Goal: Transaction & Acquisition: Book appointment/travel/reservation

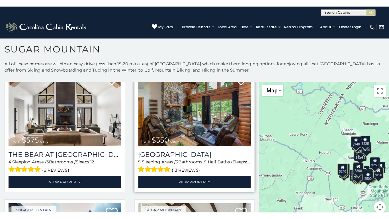
scroll to position [28, 0]
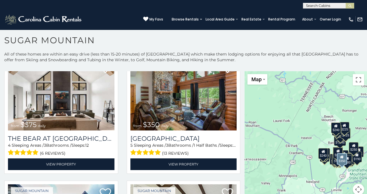
click at [261, 114] on div "$375 $350 $350 $200 $375 $195 $265 $190 $175 $155 $290 $175 $345 $1,095 $195 $2…" at bounding box center [306, 136] width 123 height 131
click at [357, 82] on button "Toggle fullscreen view" at bounding box center [358, 79] width 11 height 11
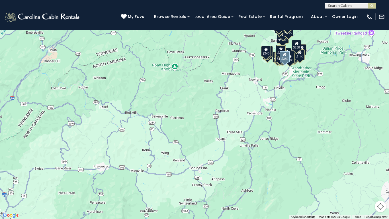
drag, startPoint x: 176, startPoint y: 142, endPoint x: 231, endPoint y: 67, distance: 92.6
click at [231, 67] on div "$375 $350 $350 $200 $375 $195 $265 $190 $175 $155 $290 $175 $345 $1,095 $195 $2…" at bounding box center [194, 109] width 389 height 219
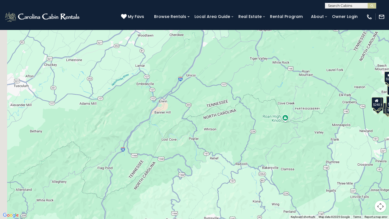
drag, startPoint x: 185, startPoint y: 115, endPoint x: 301, endPoint y: 168, distance: 128.0
click at [301, 168] on div "$375 $350 $350 $200 $375 $195 $265 $190 $175 $155 $290 $175 $345 $1,095 $195 $2…" at bounding box center [194, 109] width 389 height 219
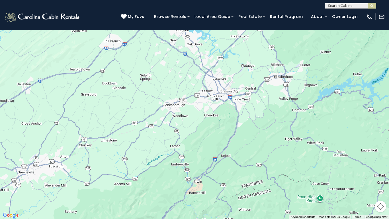
drag, startPoint x: 257, startPoint y: 141, endPoint x: 279, endPoint y: 162, distance: 30.0
click at [285, 191] on div "$225 $355 $210 $240" at bounding box center [194, 109] width 389 height 219
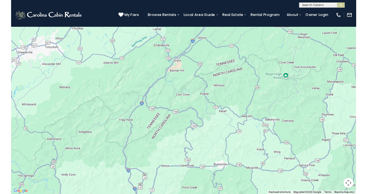
scroll to position [0, 0]
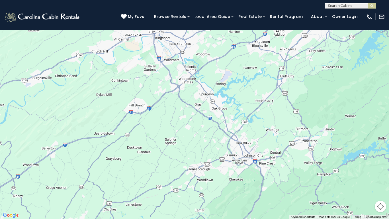
drag, startPoint x: 123, startPoint y: 40, endPoint x: 158, endPoint y: 219, distance: 182.3
click at [158, 194] on div at bounding box center [194, 109] width 389 height 219
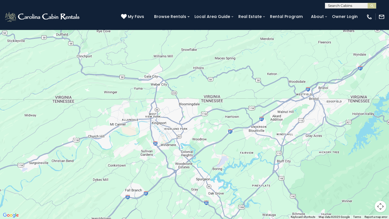
drag, startPoint x: 164, startPoint y: 133, endPoint x: 160, endPoint y: 219, distance: 85.6
click at [160, 194] on div at bounding box center [194, 109] width 389 height 219
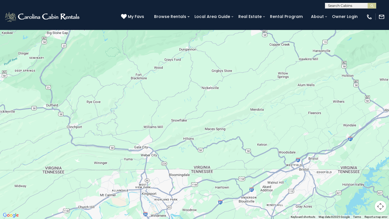
drag, startPoint x: 135, startPoint y: 147, endPoint x: 125, endPoint y: 219, distance: 71.9
click at [125, 194] on div at bounding box center [194, 109] width 389 height 219
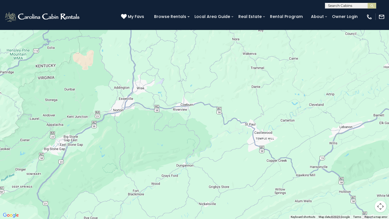
drag, startPoint x: 244, startPoint y: 99, endPoint x: 241, endPoint y: 219, distance: 120.0
click at [241, 194] on div at bounding box center [194, 109] width 389 height 219
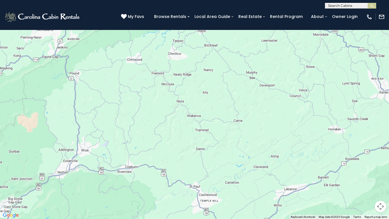
drag, startPoint x: 222, startPoint y: 156, endPoint x: 163, endPoint y: 200, distance: 73.1
click at [165, 194] on div at bounding box center [194, 109] width 389 height 219
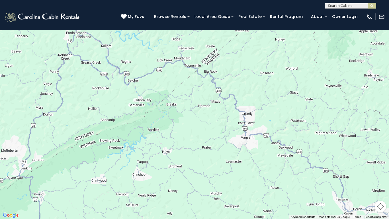
drag, startPoint x: 232, startPoint y: 60, endPoint x: 210, endPoint y: 214, distance: 155.4
click at [209, 194] on div at bounding box center [194, 109] width 389 height 219
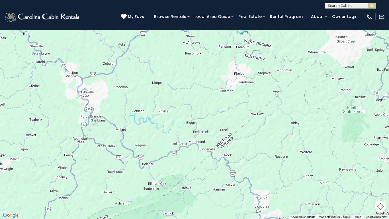
drag, startPoint x: 199, startPoint y: 109, endPoint x: 212, endPoint y: 204, distance: 96.3
click at [212, 194] on div at bounding box center [194, 109] width 389 height 219
